Goal: Transaction & Acquisition: Book appointment/travel/reservation

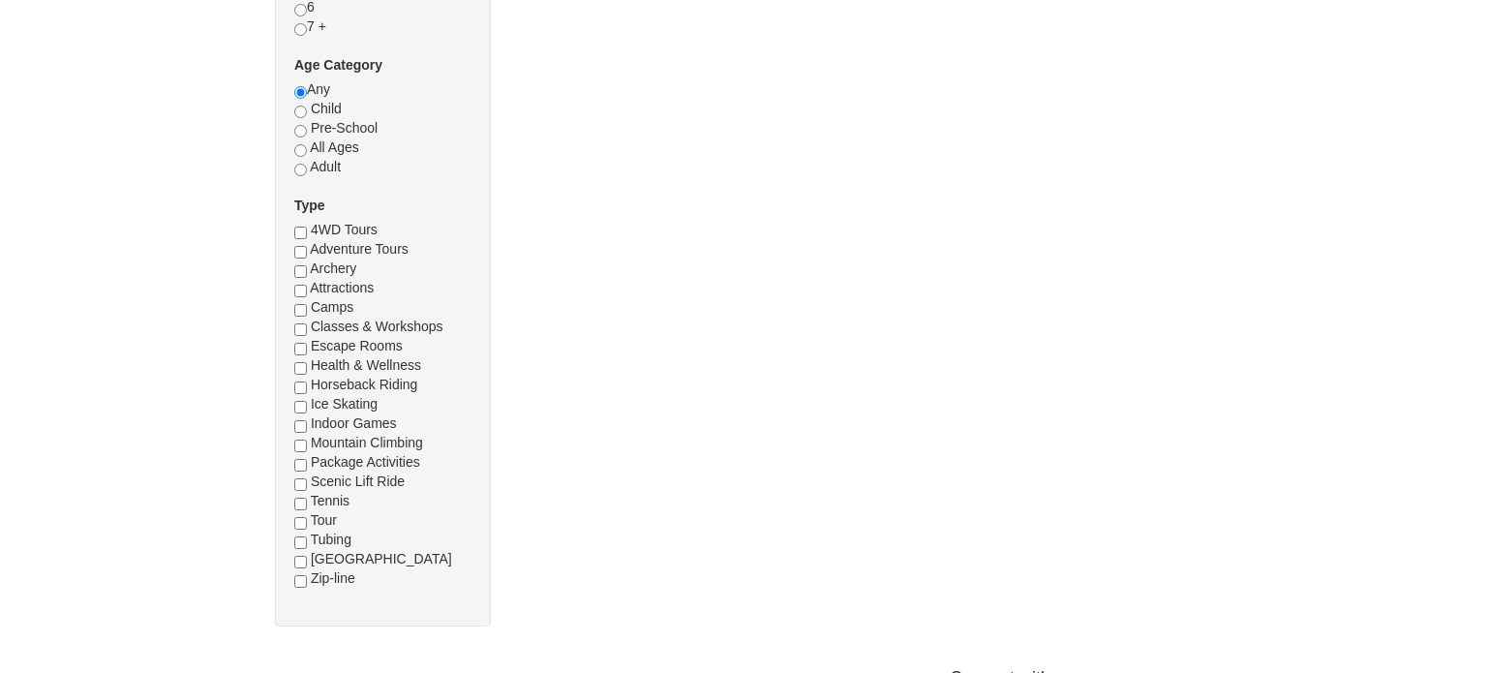
scroll to position [581, 0]
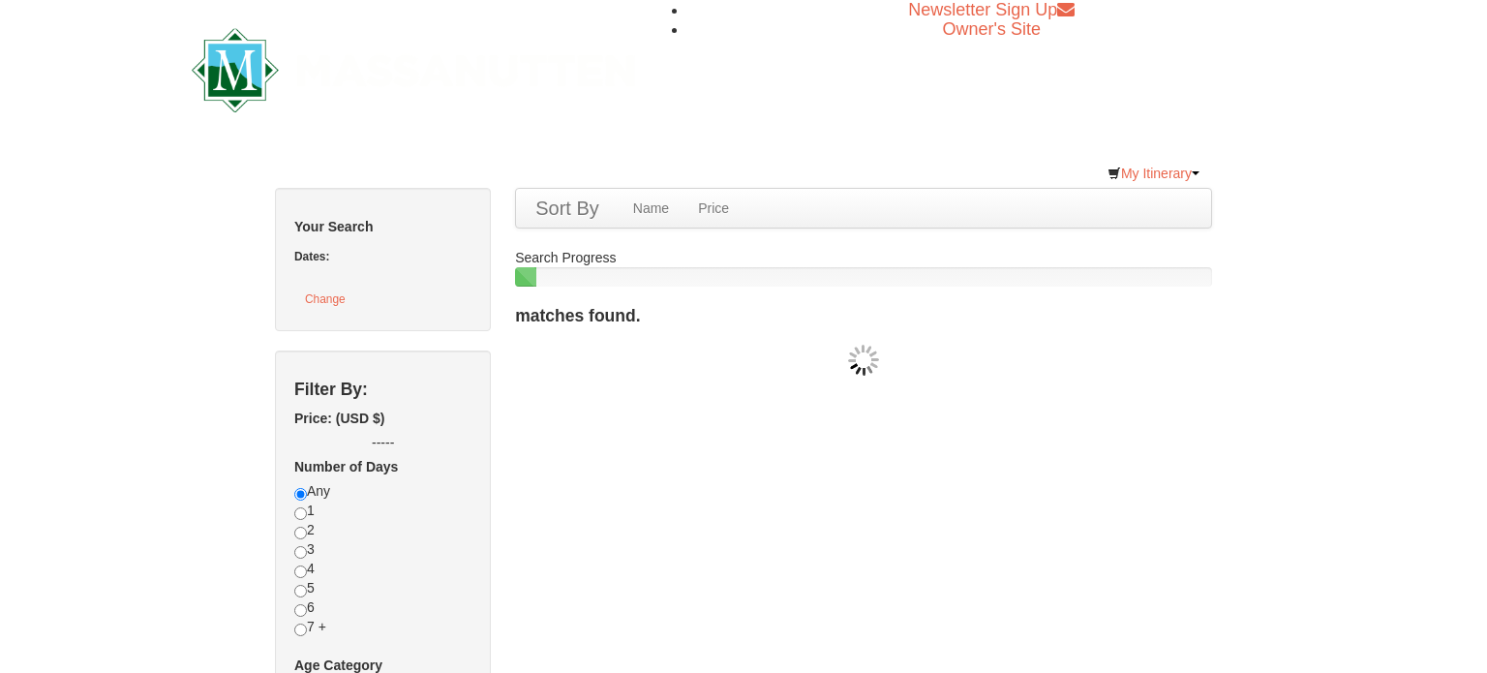
checkbox input "true"
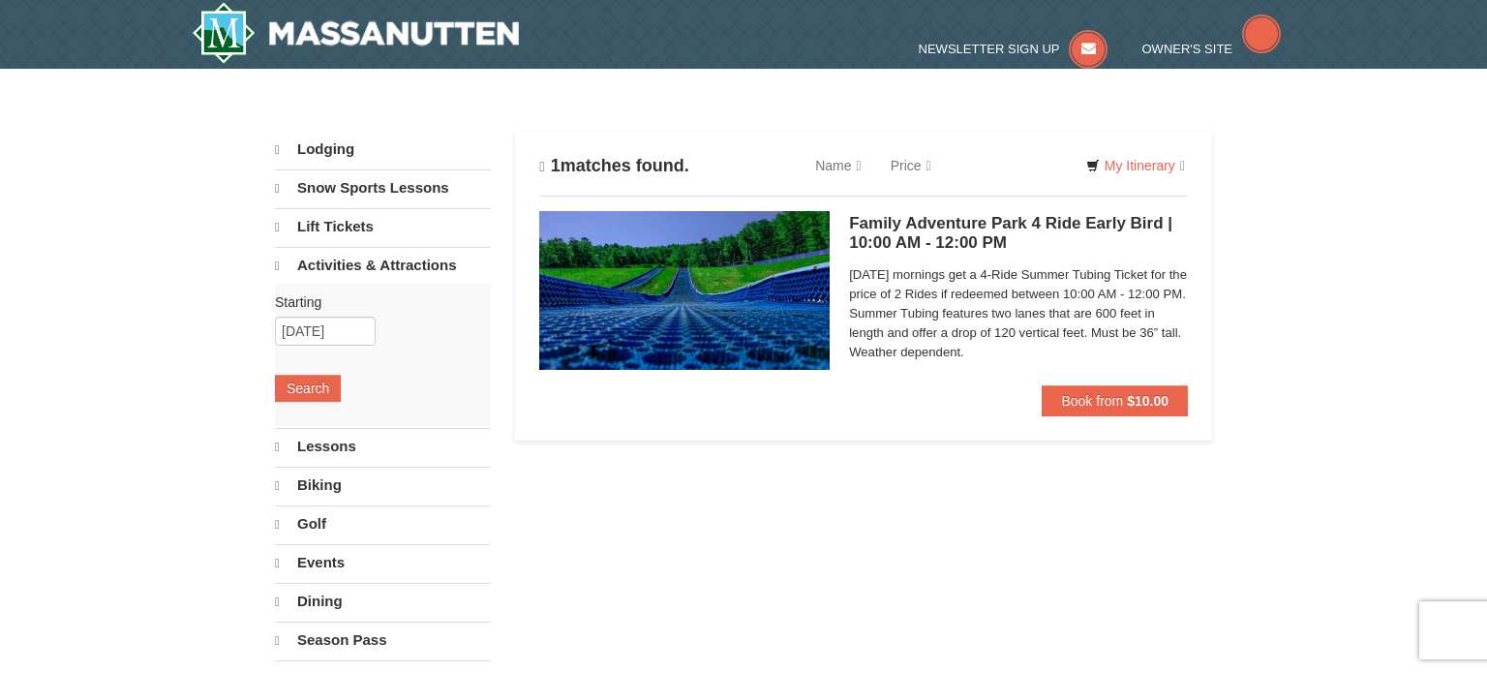
select select "9"
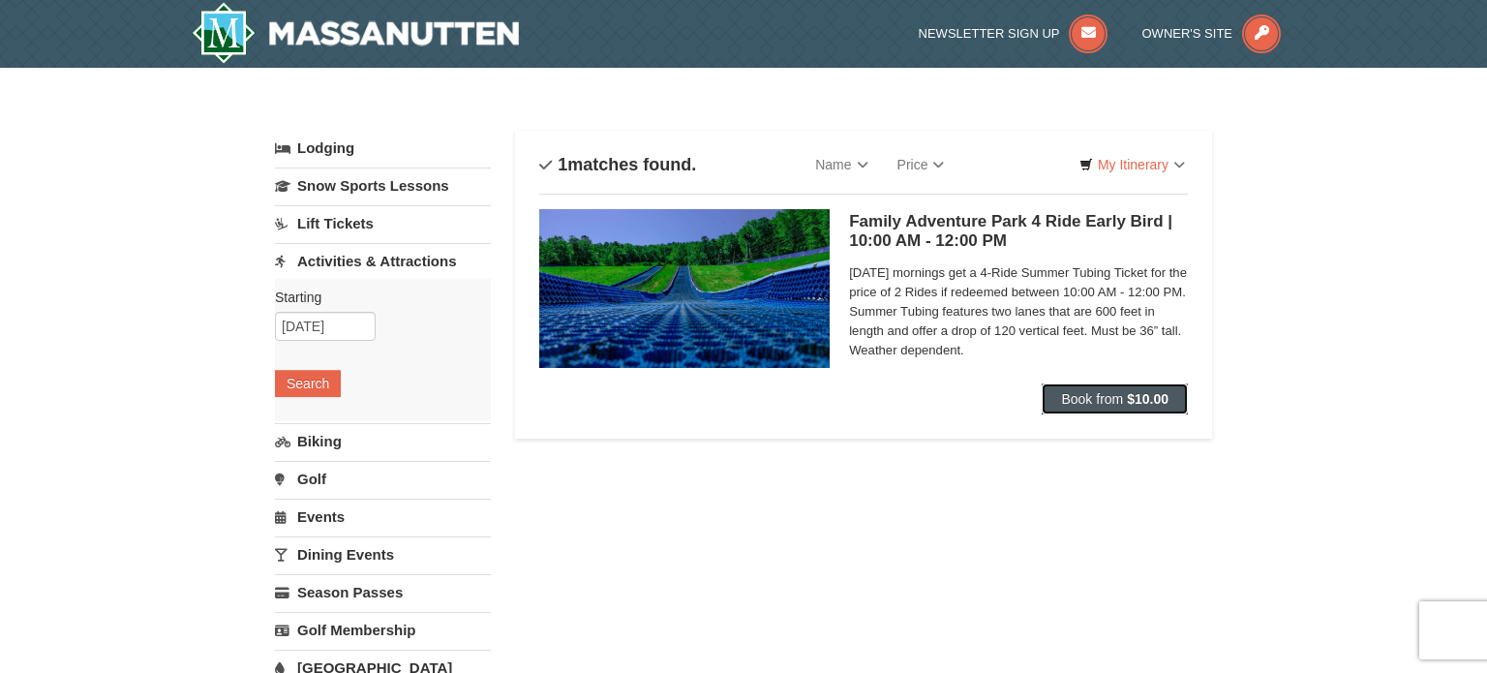
click at [1076, 388] on button "Book from $10.00" at bounding box center [1115, 398] width 146 height 31
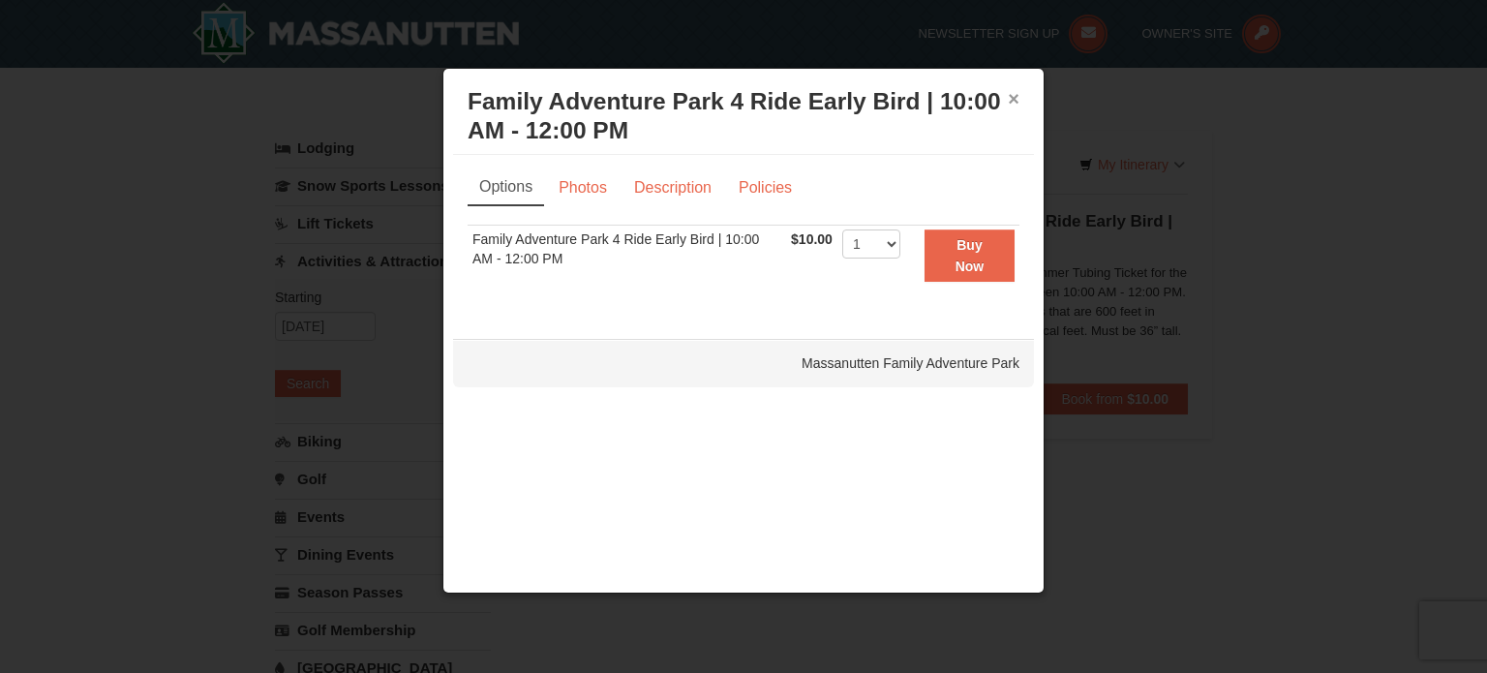
click at [1014, 91] on button "×" at bounding box center [1014, 98] width 12 height 19
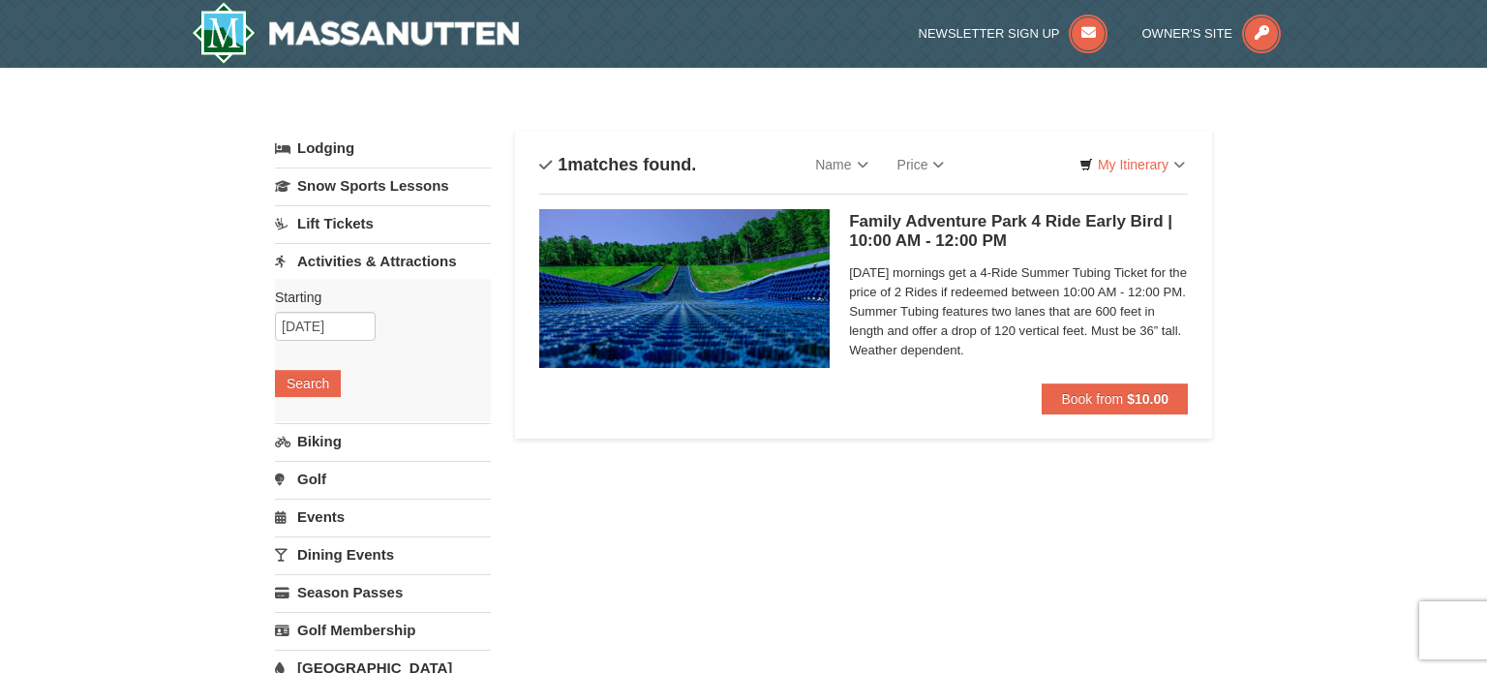
click at [340, 230] on link "Lift Tickets" at bounding box center [383, 223] width 216 height 36
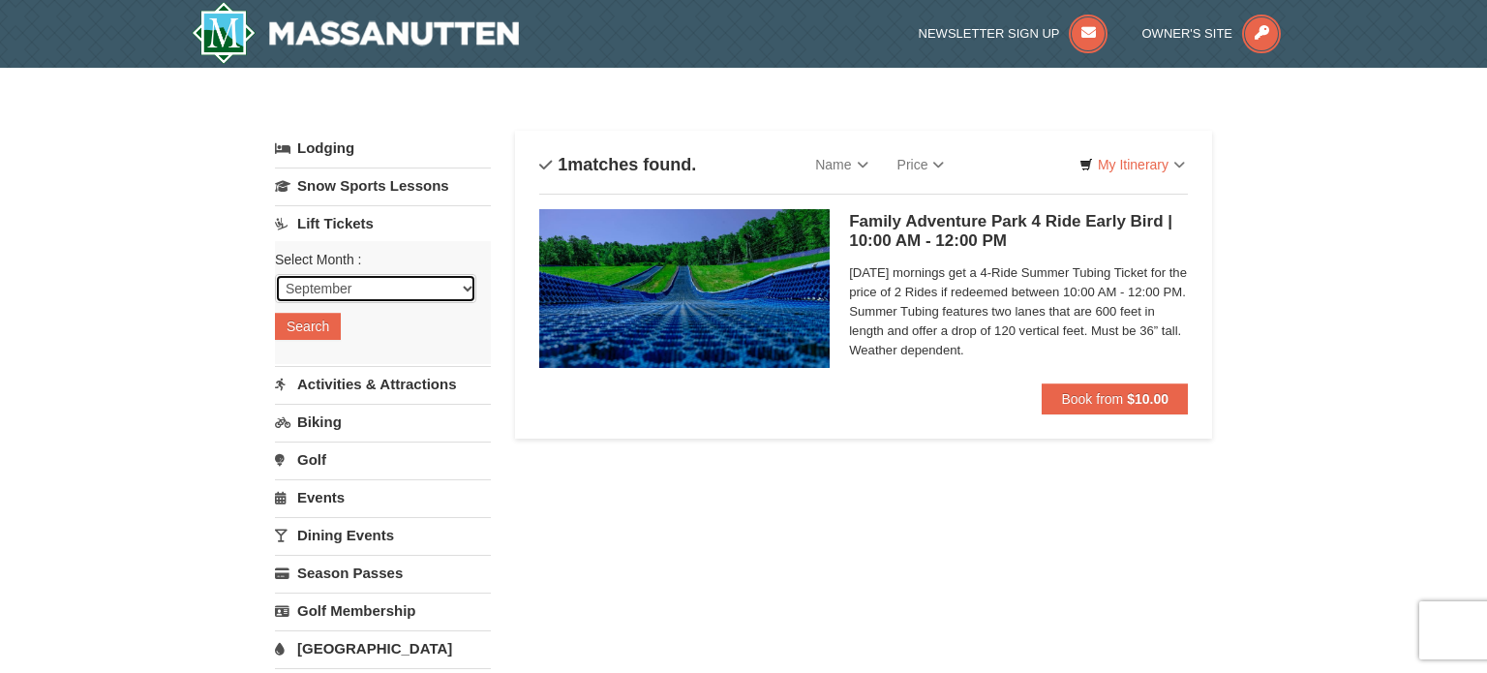
click at [344, 276] on select "September October November December January February March April May June July …" at bounding box center [375, 288] width 201 height 29
click at [365, 227] on link "Lift Tickets" at bounding box center [383, 223] width 216 height 36
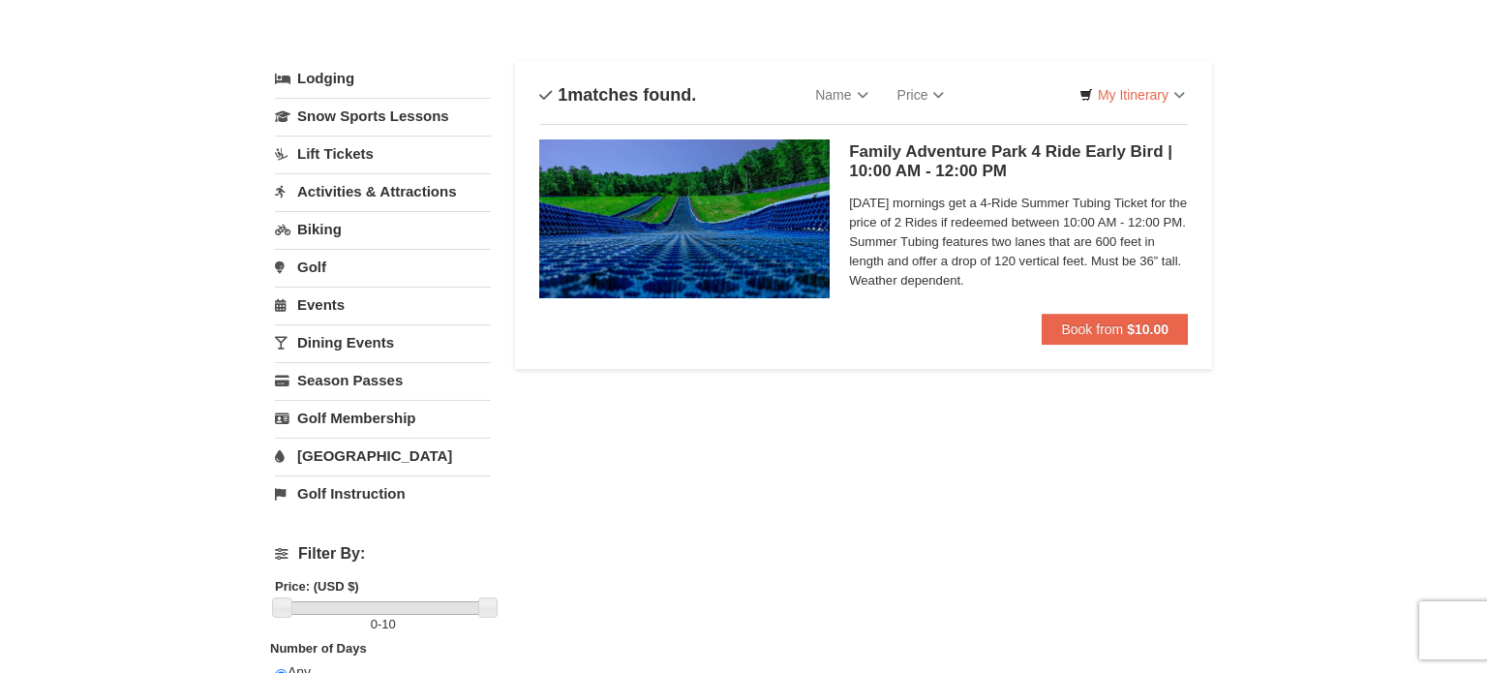
scroll to position [61, 0]
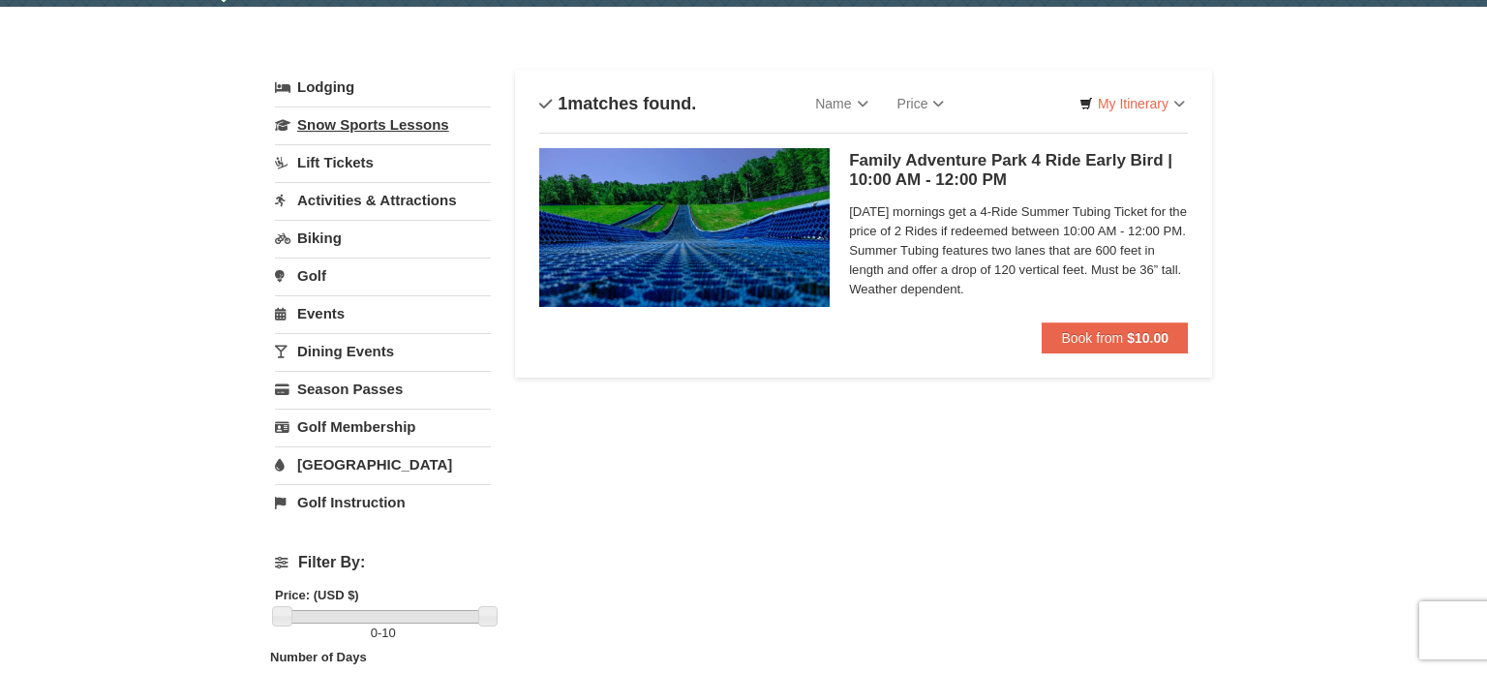
click at [345, 129] on link "Snow Sports Lessons" at bounding box center [383, 124] width 216 height 36
click at [357, 166] on link "Lift Tickets" at bounding box center [383, 162] width 216 height 36
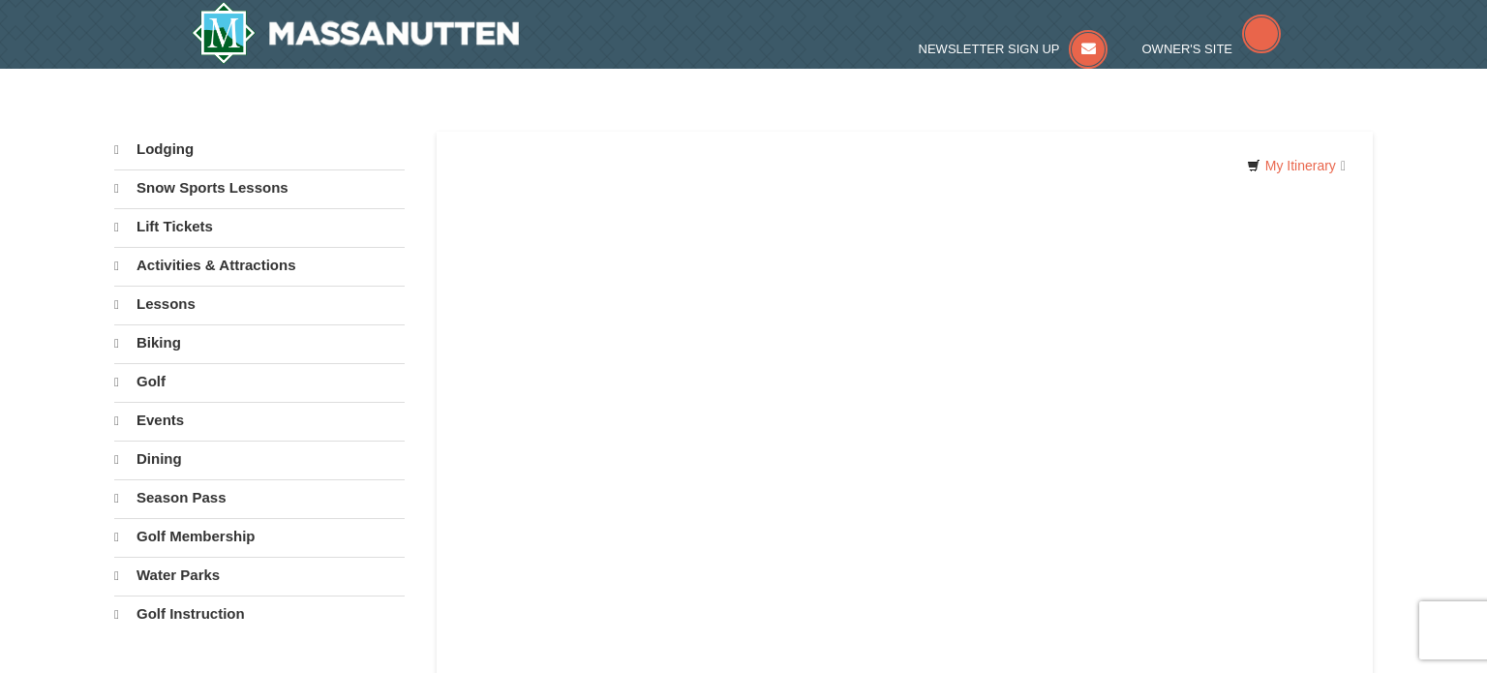
select select "9"
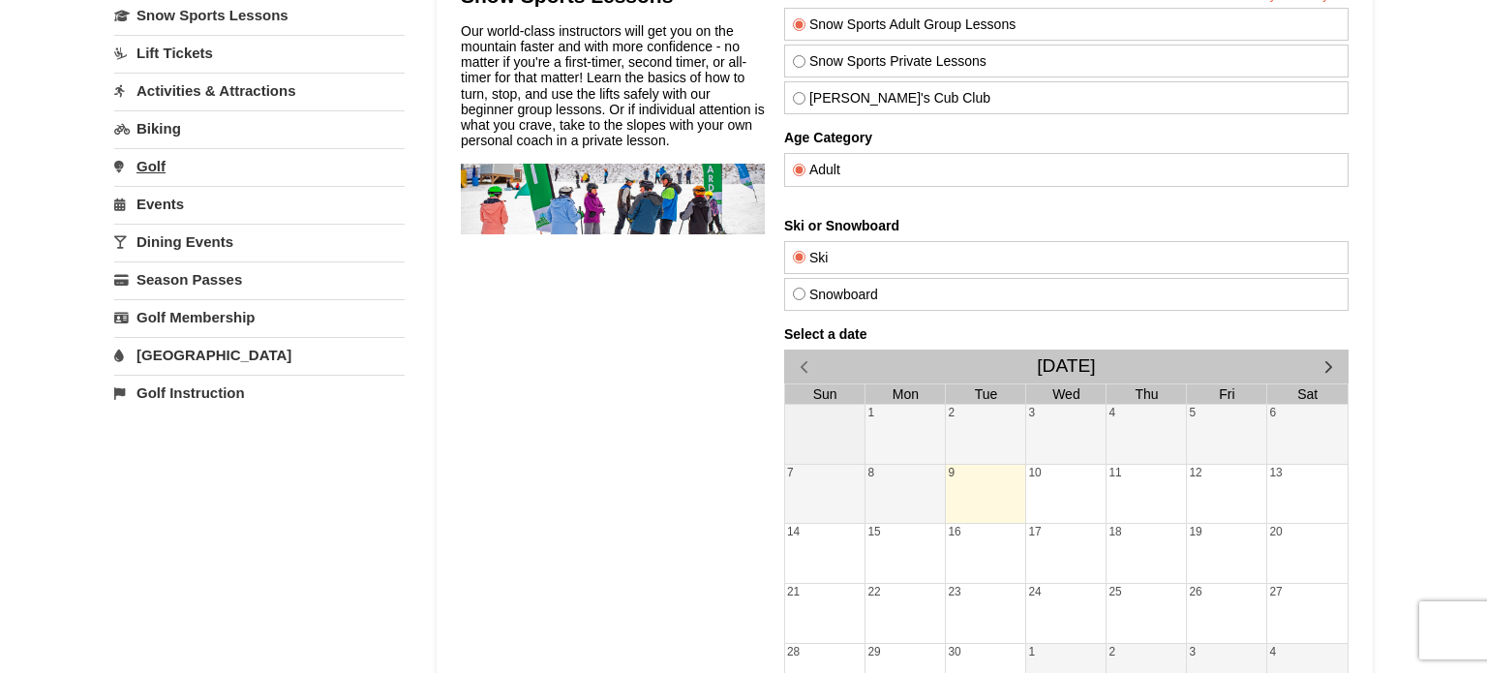
scroll to position [167, 0]
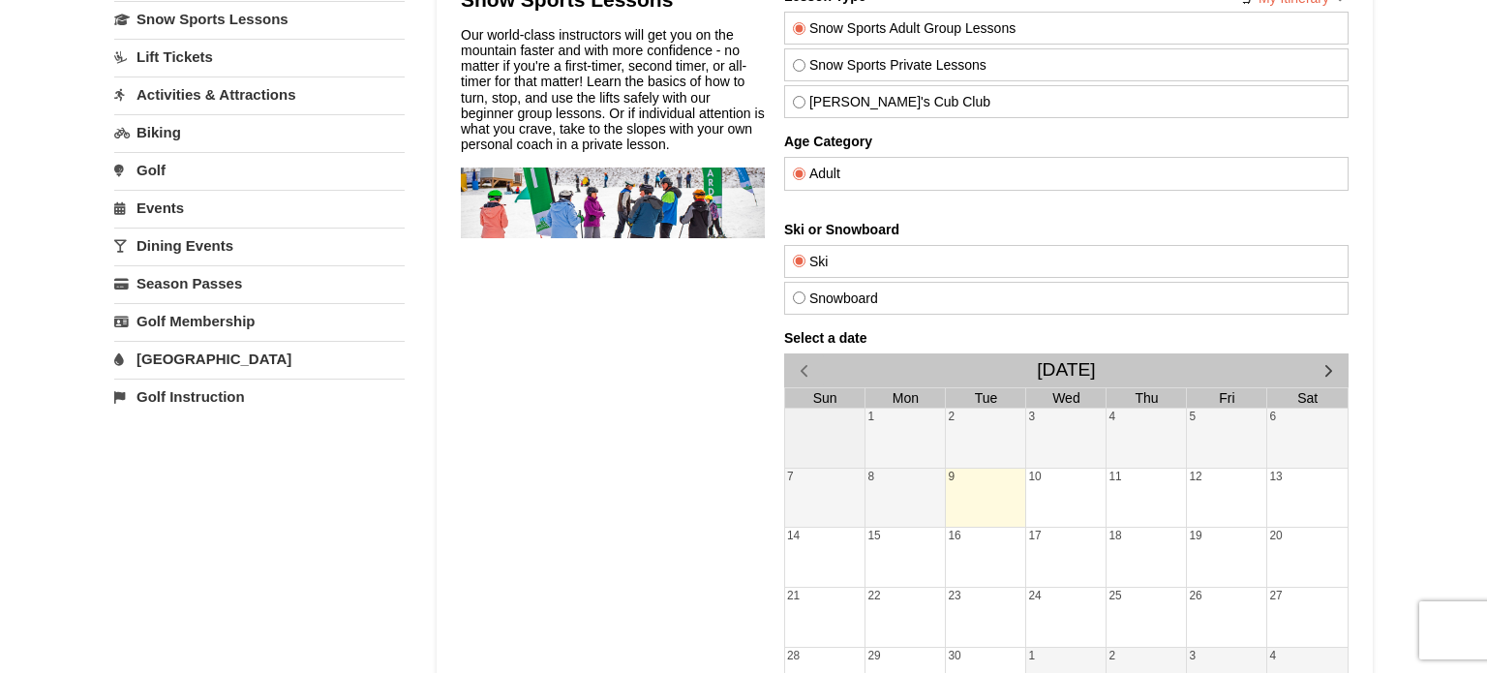
click at [221, 87] on link "Activities & Attractions" at bounding box center [259, 94] width 290 height 36
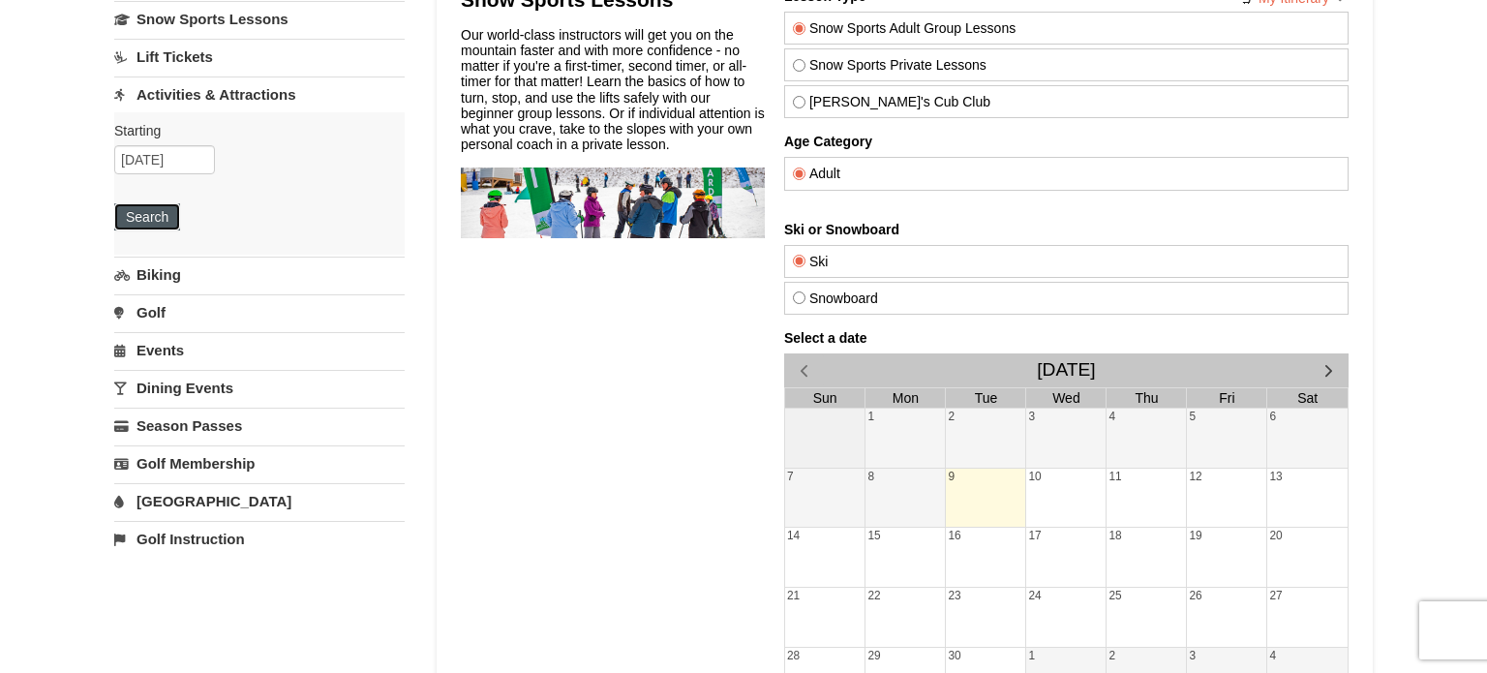
click at [152, 224] on button "Search" at bounding box center [147, 216] width 66 height 27
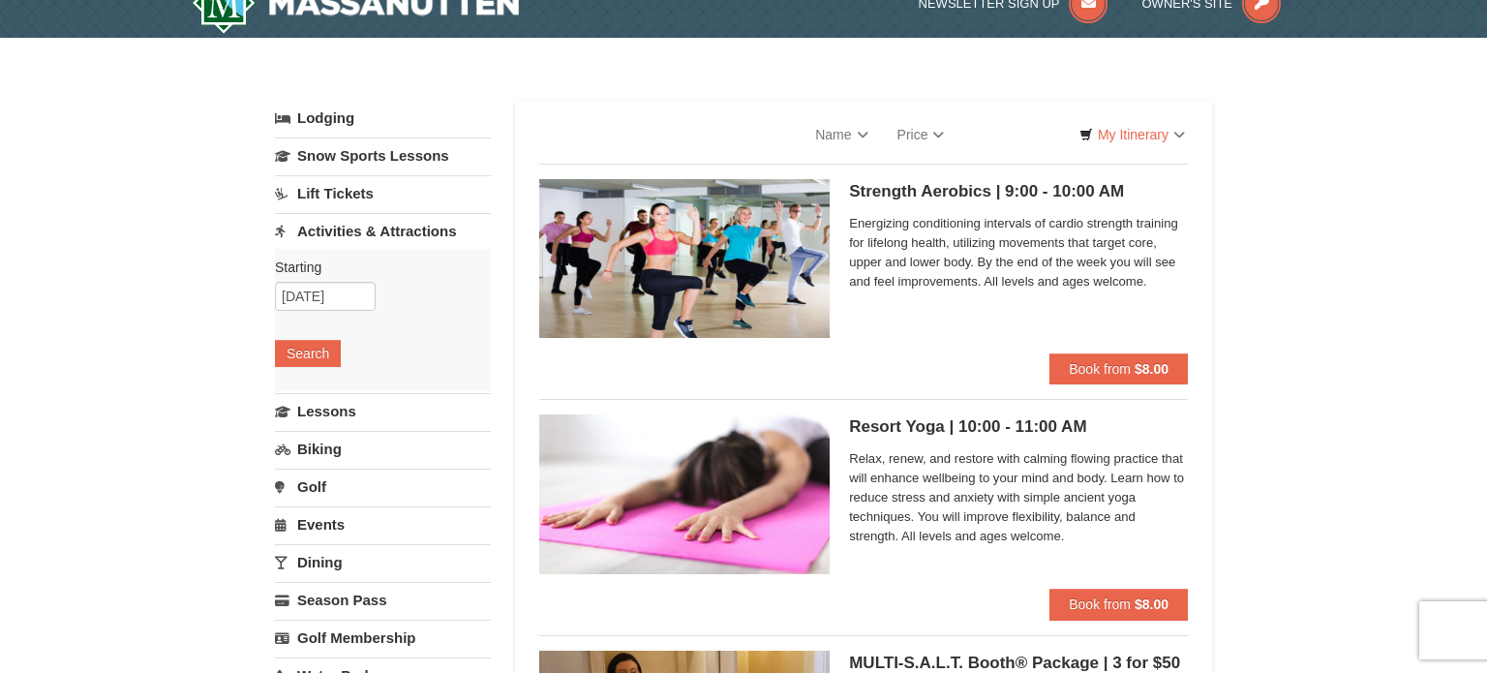
select select "9"
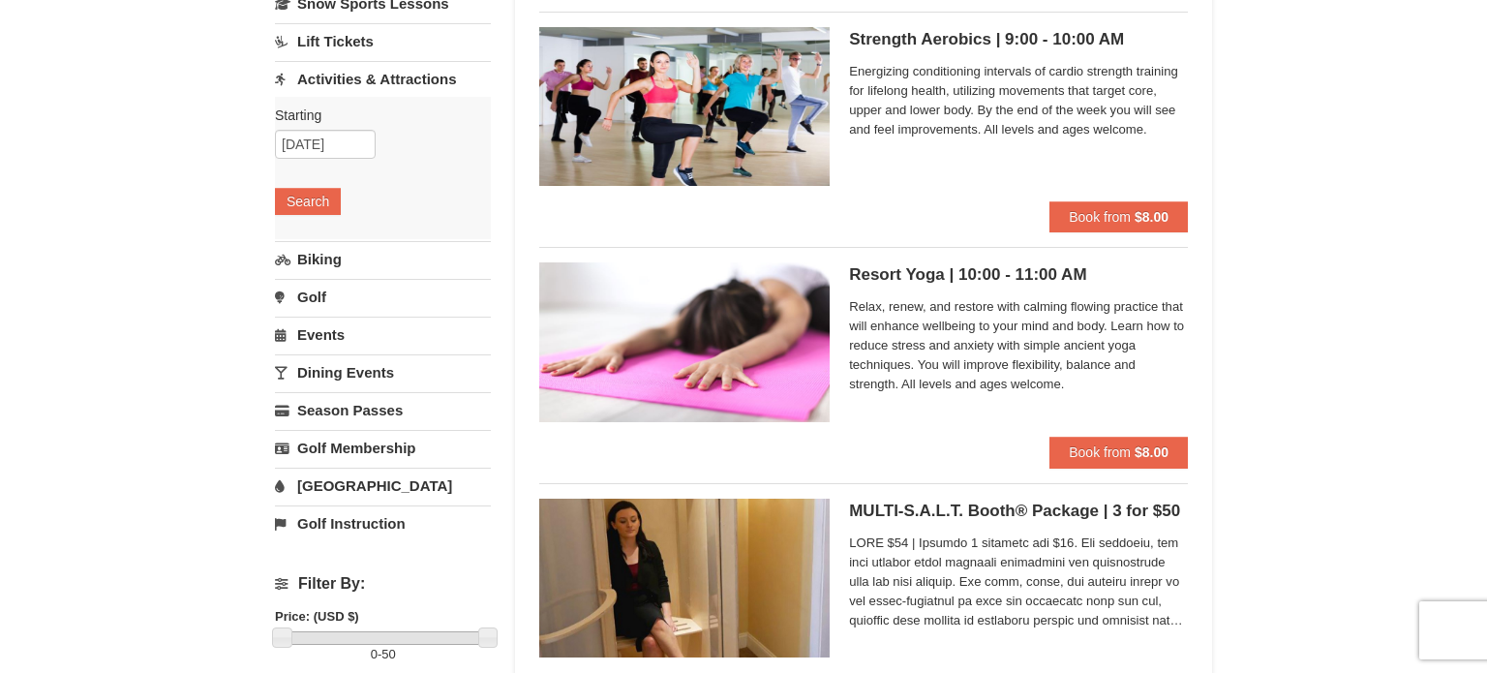
scroll to position [170, 0]
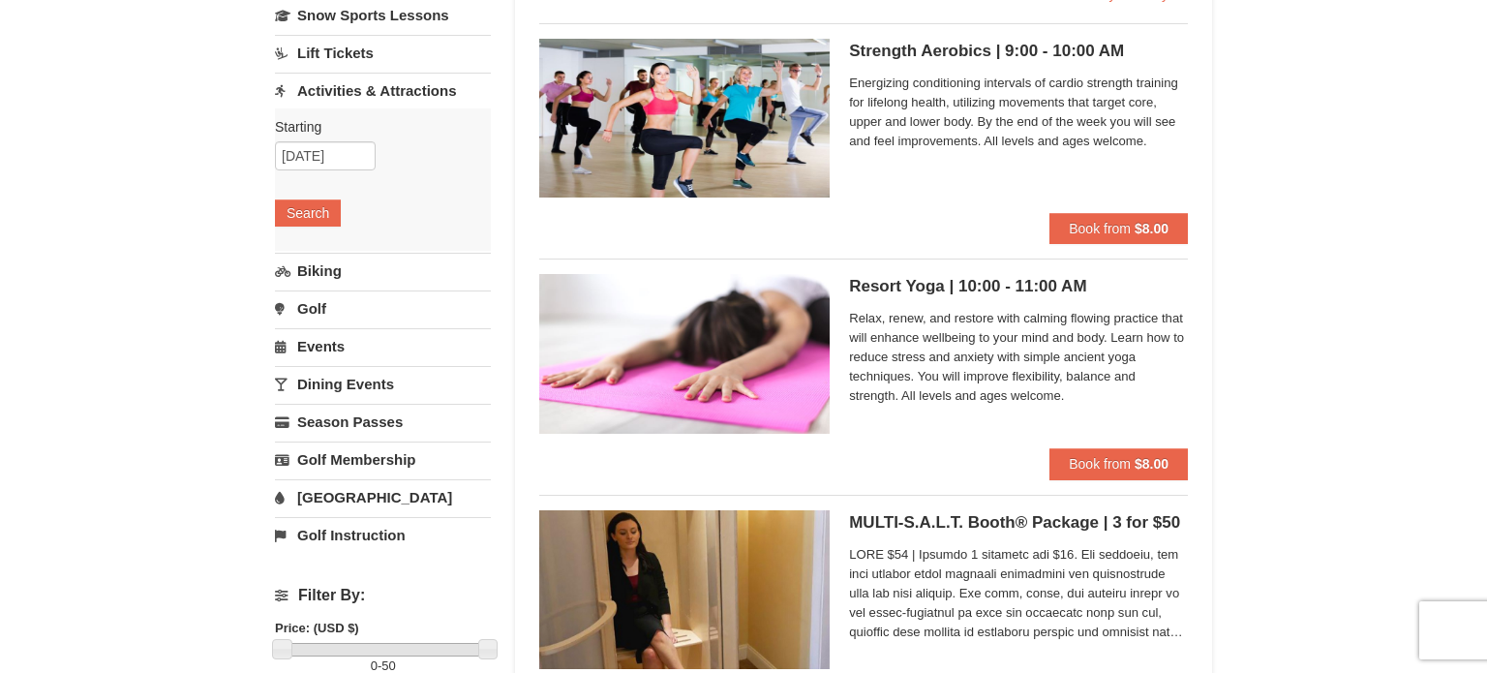
click at [328, 283] on link "Biking" at bounding box center [383, 271] width 216 height 36
click at [318, 303] on link "Golf" at bounding box center [383, 308] width 216 height 36
click at [328, 336] on link "Events" at bounding box center [383, 346] width 216 height 36
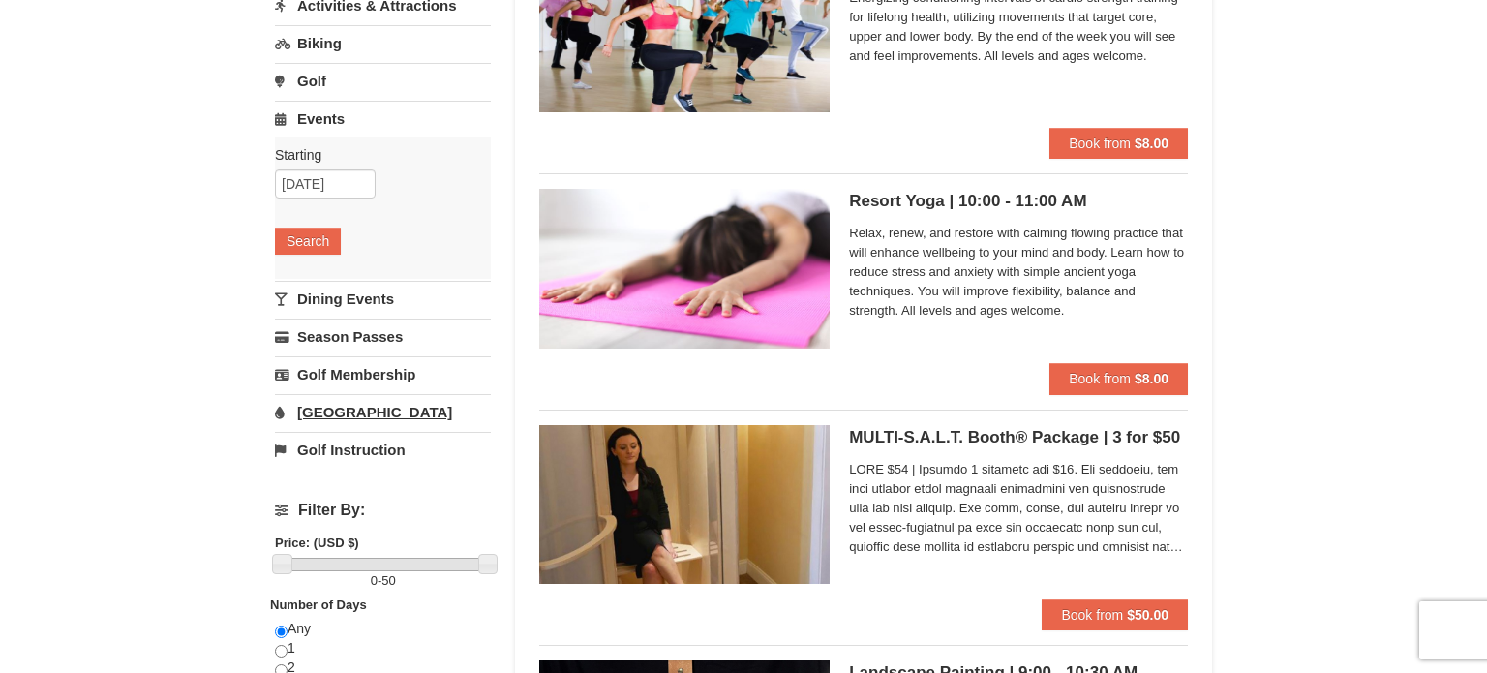
scroll to position [45, 0]
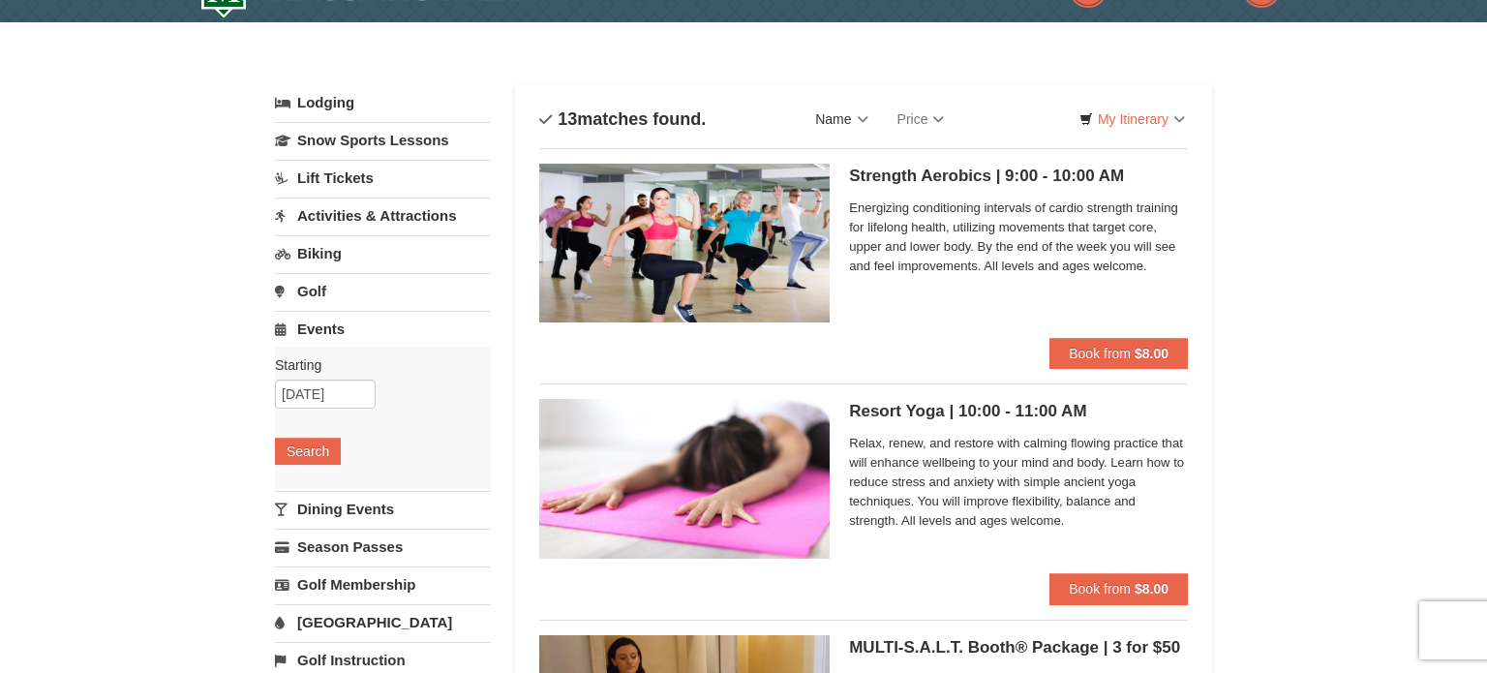
click at [872, 115] on link "Name" at bounding box center [841, 119] width 81 height 39
click at [754, 104] on link "Sort By" at bounding box center [669, 119] width 261 height 39
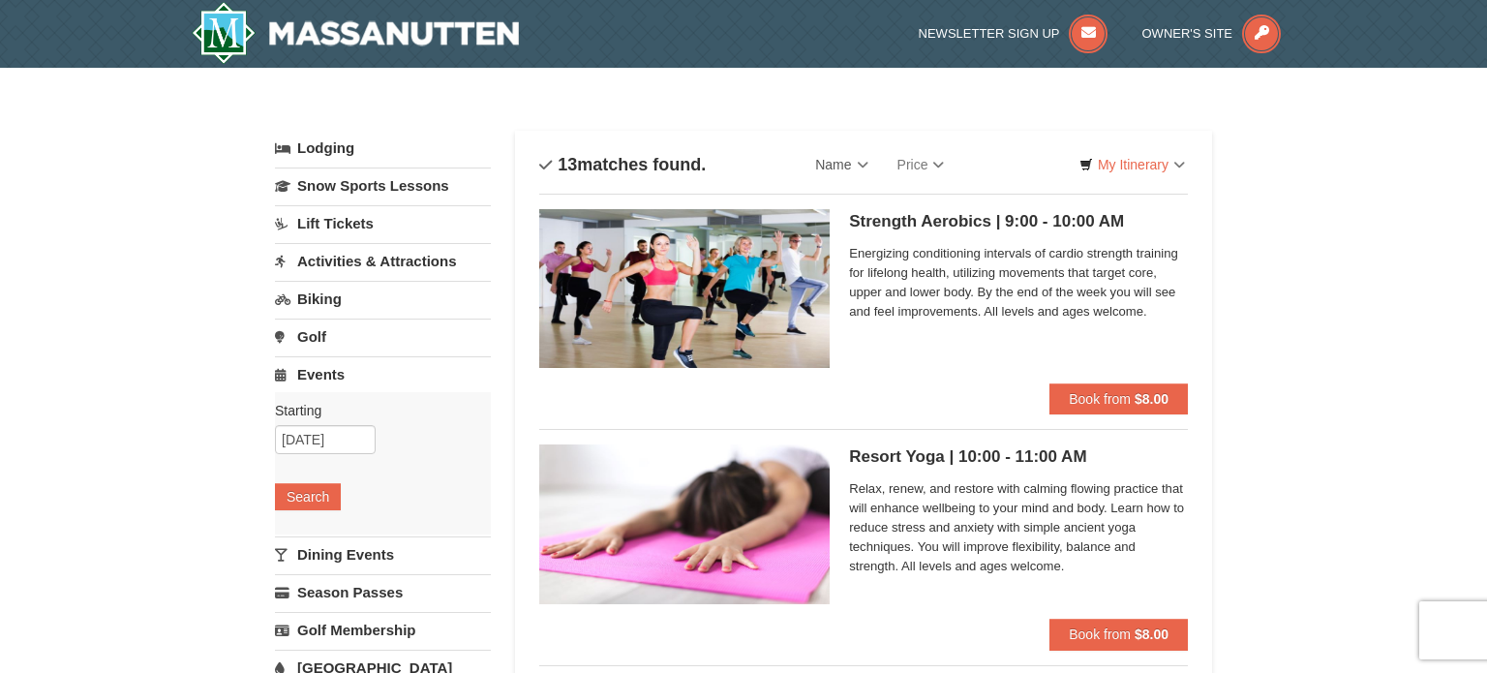
click at [348, 269] on link "Activities & Attractions" at bounding box center [383, 261] width 216 height 36
click at [318, 292] on link "Biking" at bounding box center [383, 299] width 216 height 36
click at [322, 421] on button "Search" at bounding box center [308, 421] width 66 height 27
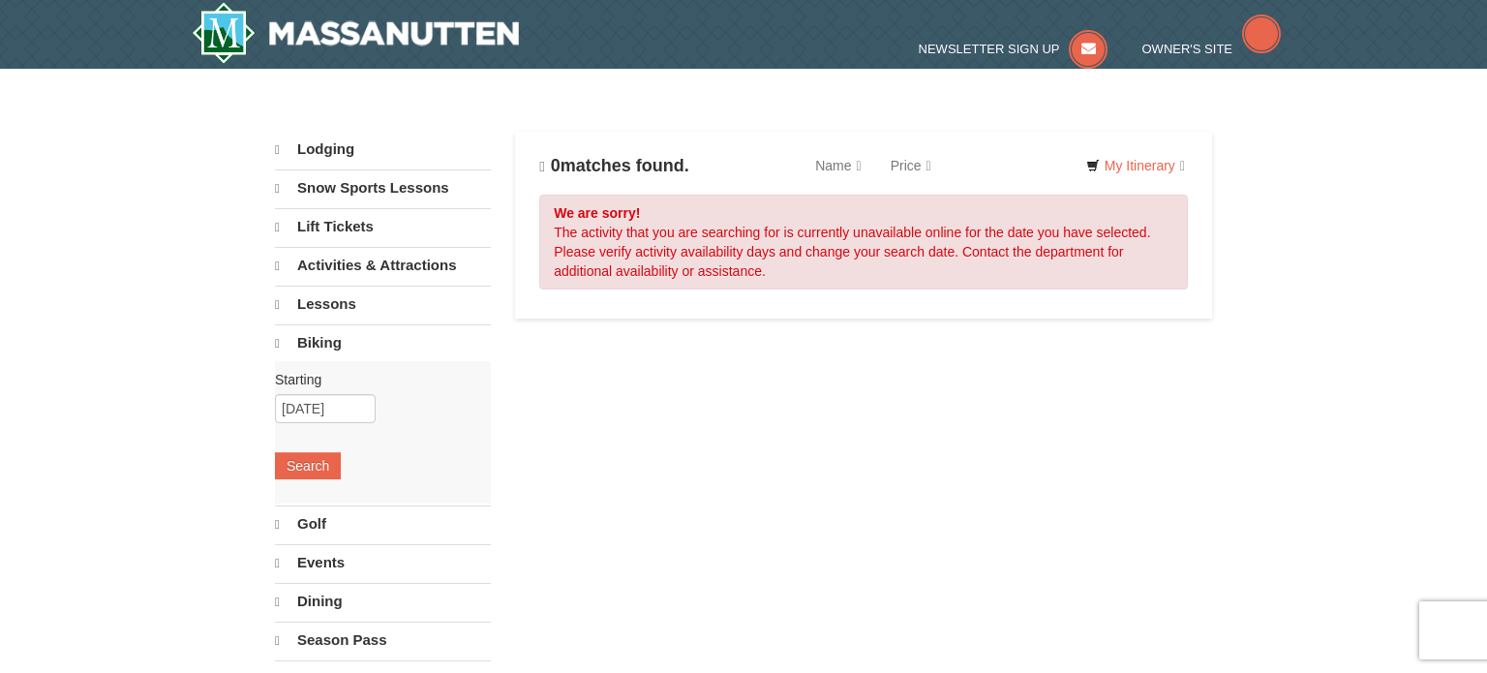
select select "9"
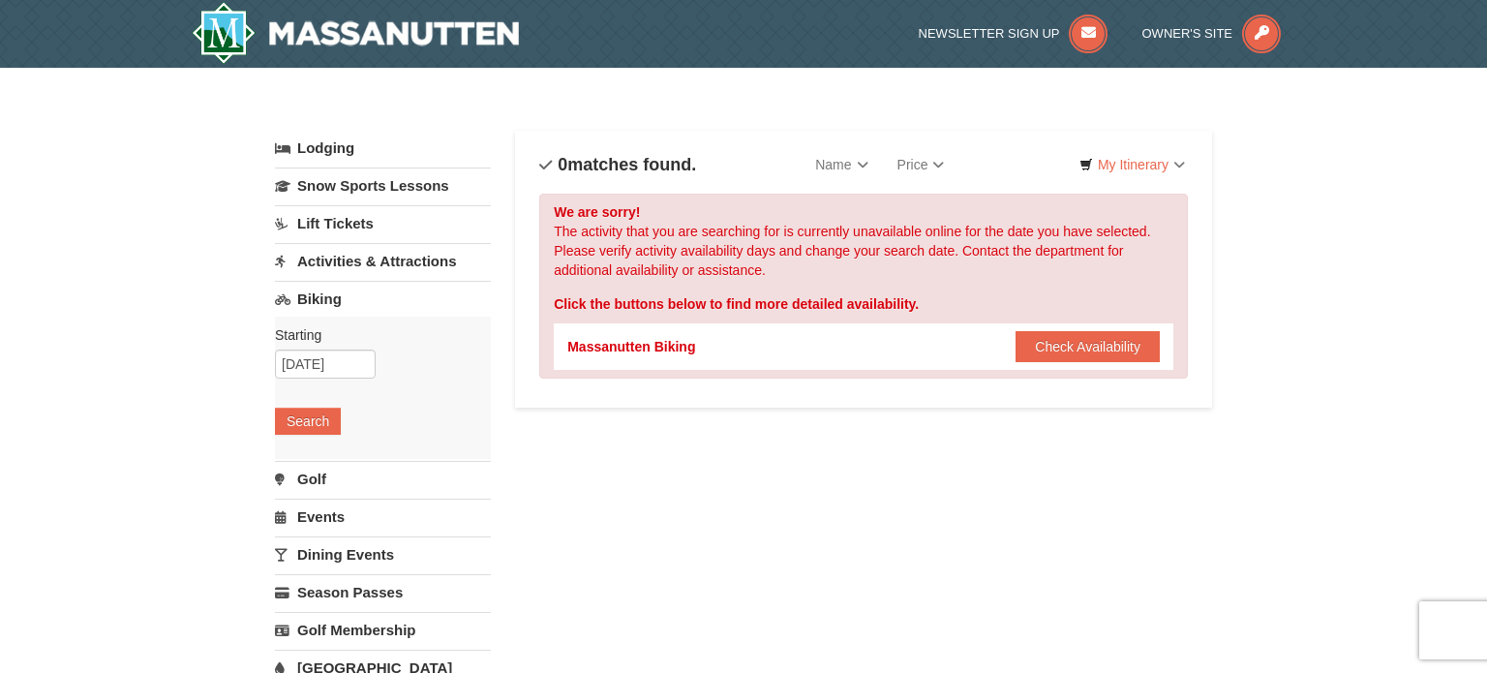
click at [688, 350] on div "Massanutten Biking" at bounding box center [631, 346] width 128 height 19
click at [1055, 353] on button "Check Availability" at bounding box center [1088, 346] width 144 height 31
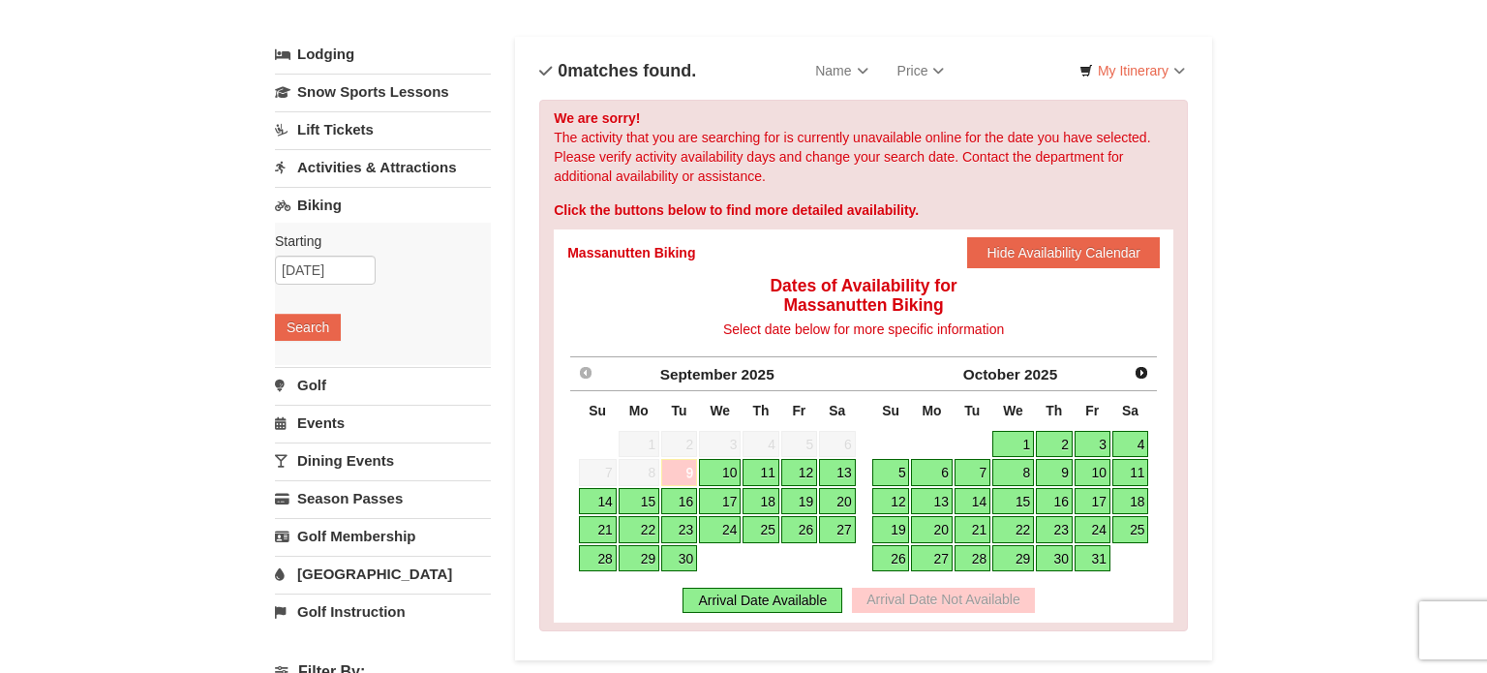
scroll to position [95, 0]
